Goal: Information Seeking & Learning: Learn about a topic

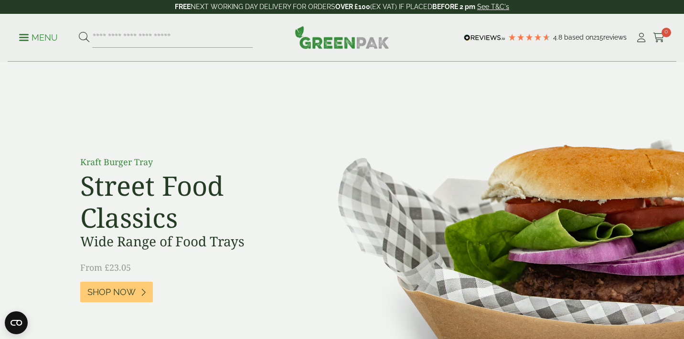
click at [22, 41] on link "Menu" at bounding box center [38, 37] width 39 height 10
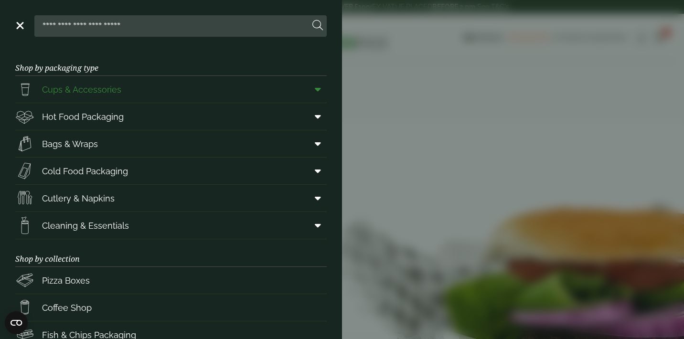
click at [318, 91] on icon at bounding box center [318, 90] width 6 height 10
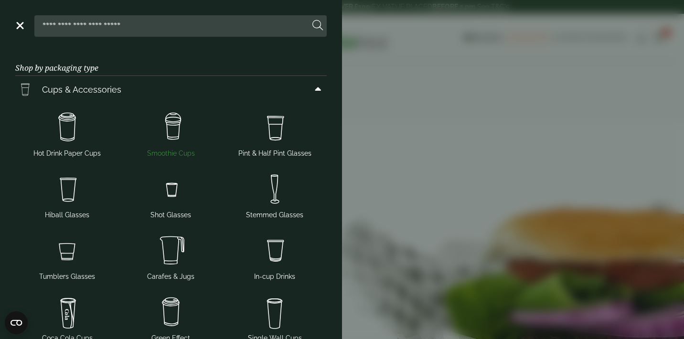
click at [176, 129] on img at bounding box center [171, 127] width 96 height 38
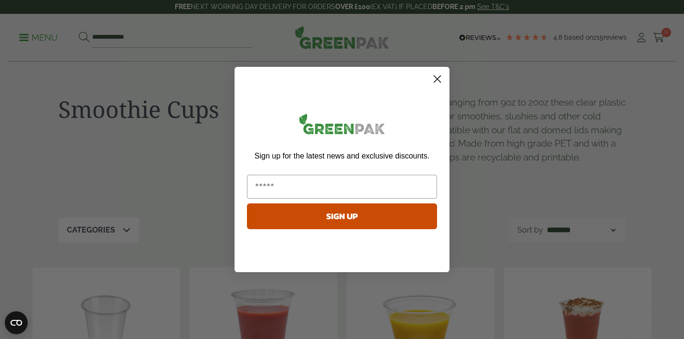
click at [435, 77] on icon "Close dialog" at bounding box center [437, 79] width 7 height 7
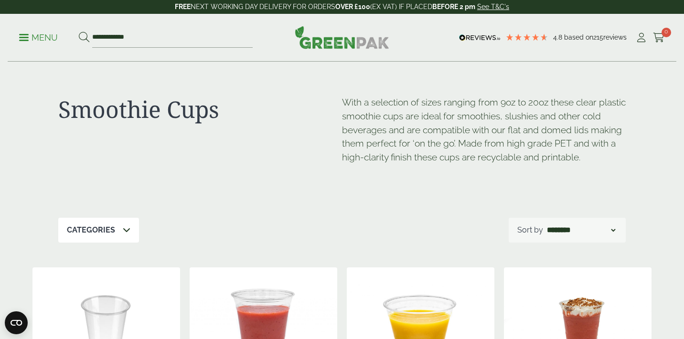
click at [30, 35] on p "Menu" at bounding box center [38, 37] width 39 height 11
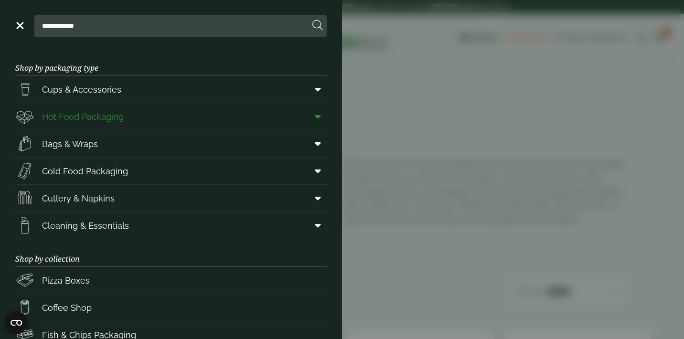
click at [318, 112] on icon at bounding box center [318, 117] width 6 height 10
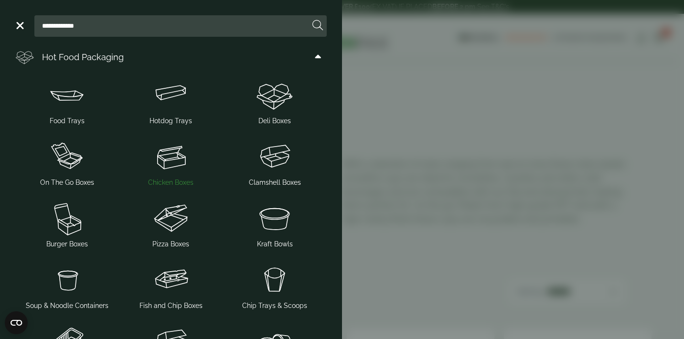
scroll to position [64, 0]
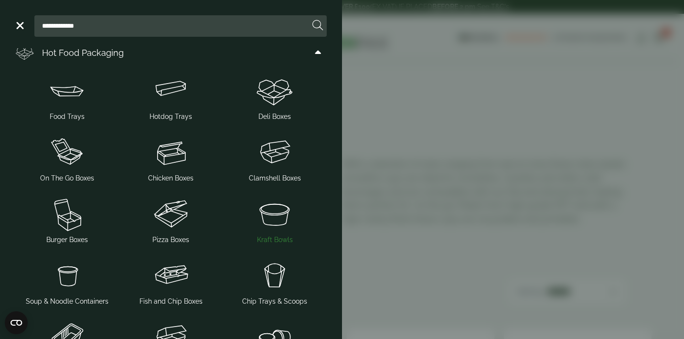
click at [281, 224] on img at bounding box center [275, 214] width 96 height 38
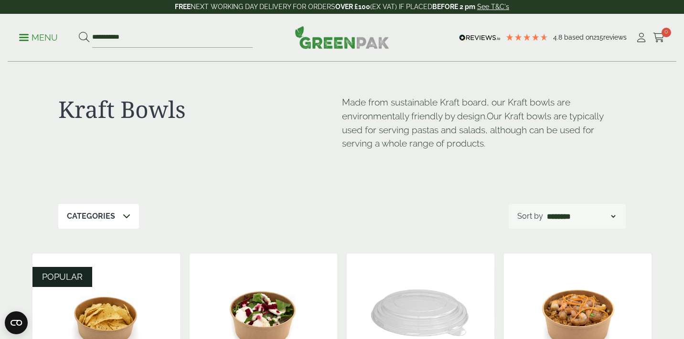
click at [34, 40] on p "Menu" at bounding box center [38, 37] width 39 height 11
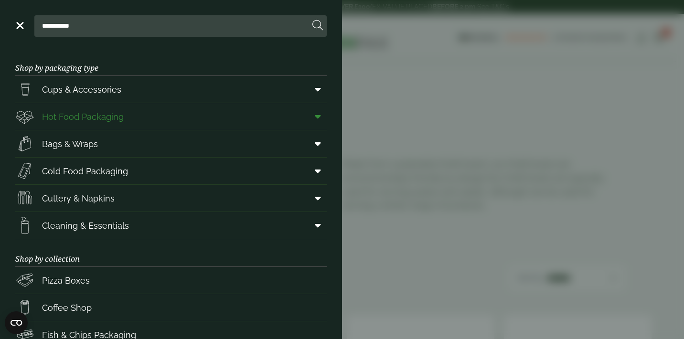
click at [318, 118] on icon at bounding box center [318, 117] width 6 height 10
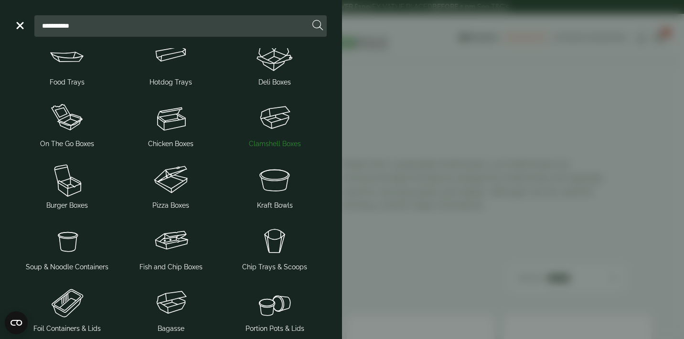
scroll to position [100, 0]
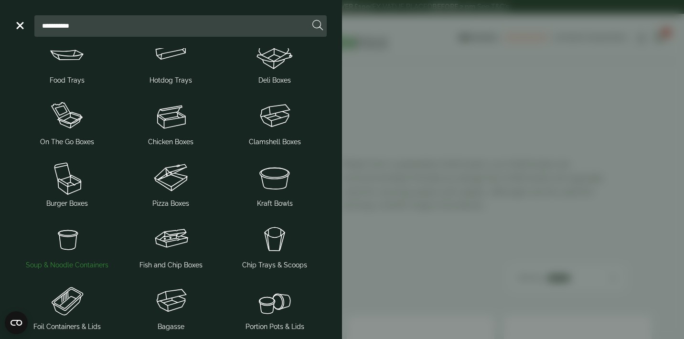
click at [70, 238] on img at bounding box center [67, 239] width 96 height 38
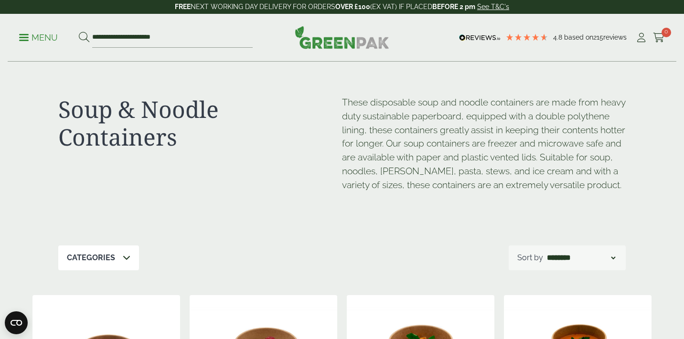
click at [31, 34] on p "Menu" at bounding box center [38, 37] width 39 height 11
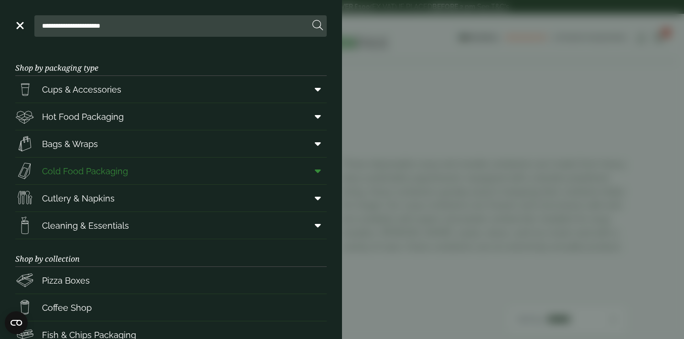
click at [322, 173] on span at bounding box center [315, 171] width 21 height 18
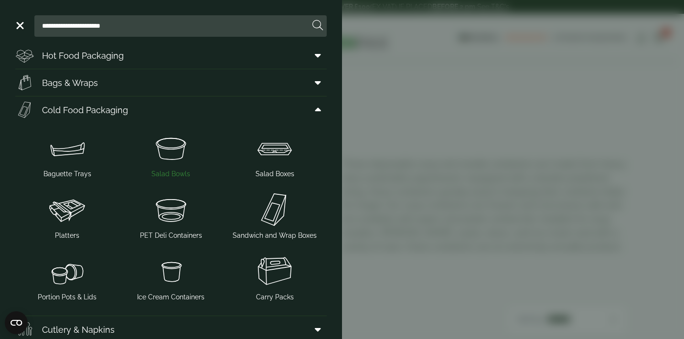
scroll to position [68, 0]
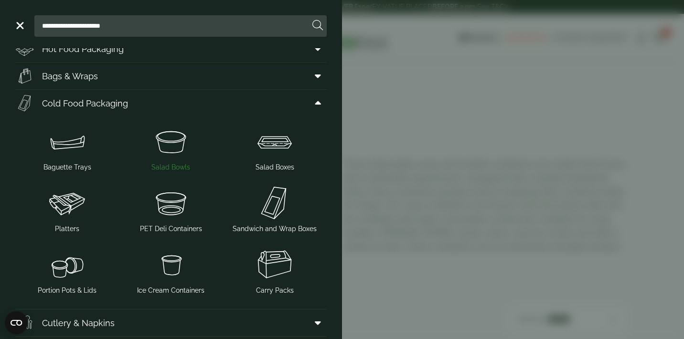
click at [169, 214] on img at bounding box center [171, 203] width 96 height 38
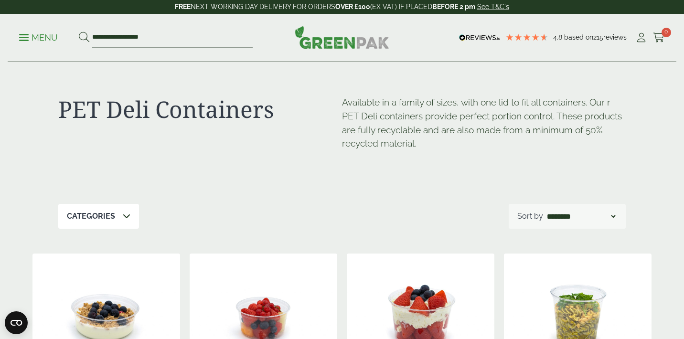
click at [25, 39] on p "Menu" at bounding box center [38, 37] width 39 height 11
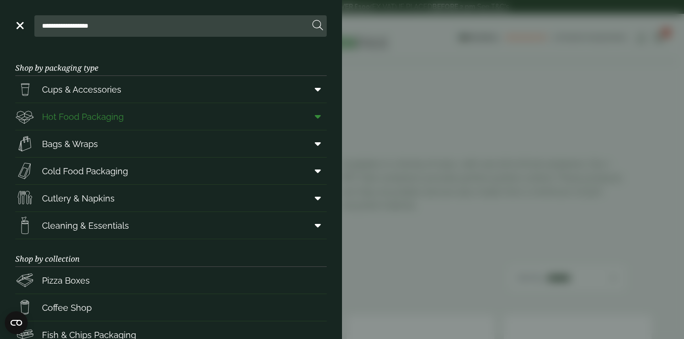
click at [320, 123] on span at bounding box center [315, 116] width 21 height 18
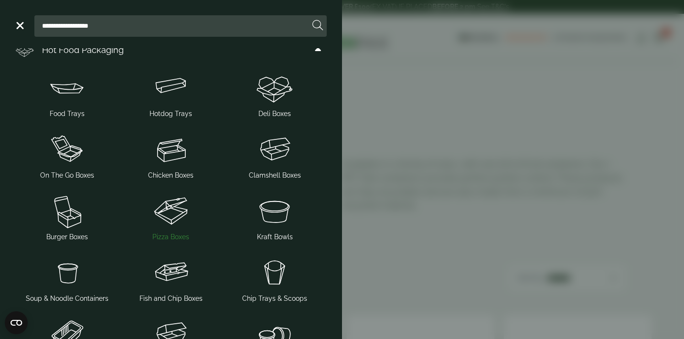
scroll to position [76, 0]
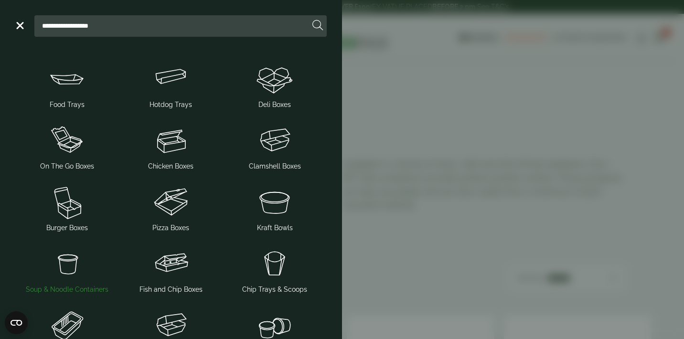
click at [46, 263] on img at bounding box center [67, 263] width 96 height 38
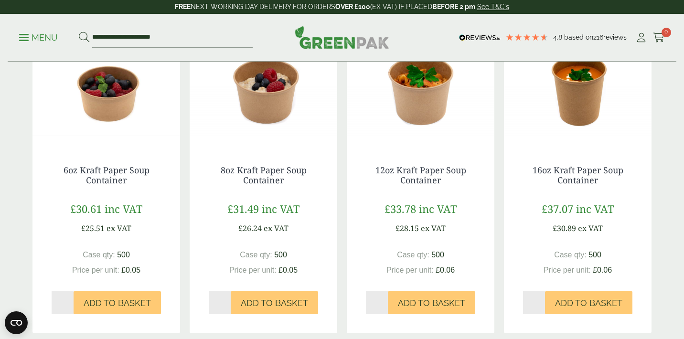
scroll to position [268, 0]
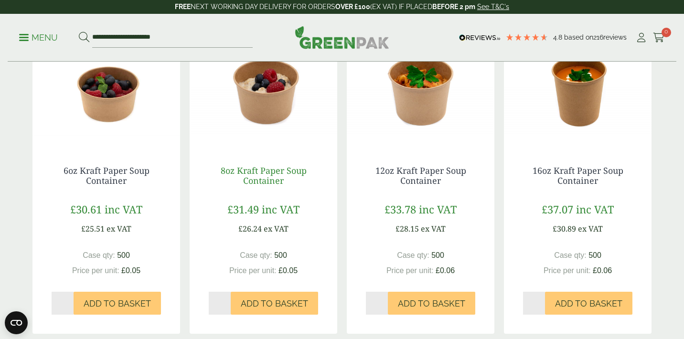
click at [257, 187] on link "8oz Kraft Paper Soup Container" at bounding box center [264, 176] width 86 height 22
